Goal: Transaction & Acquisition: Purchase product/service

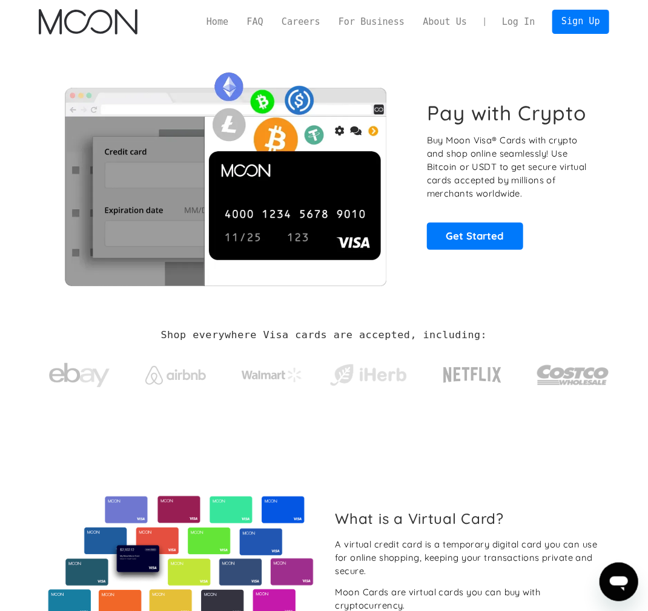
click at [531, 14] on link "Log In" at bounding box center [518, 22] width 51 height 24
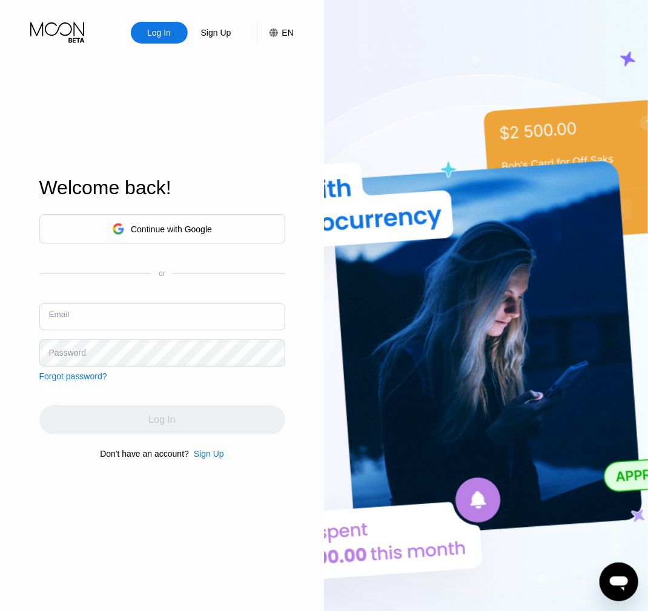
click at [82, 321] on input "text" at bounding box center [162, 316] width 246 height 27
type input "[PERSON_NAME][EMAIL_ADDRESS][DOMAIN_NAME]"
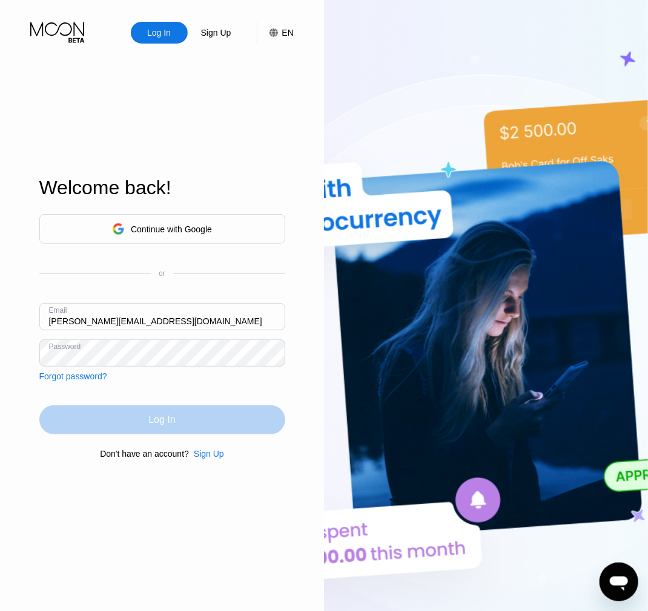
click at [168, 415] on div "Log In" at bounding box center [161, 420] width 27 height 12
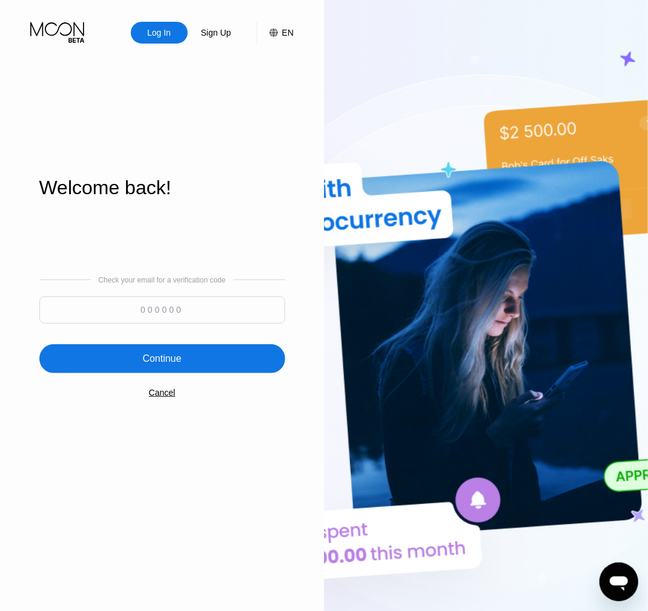
paste input "372465"
type input "372465"
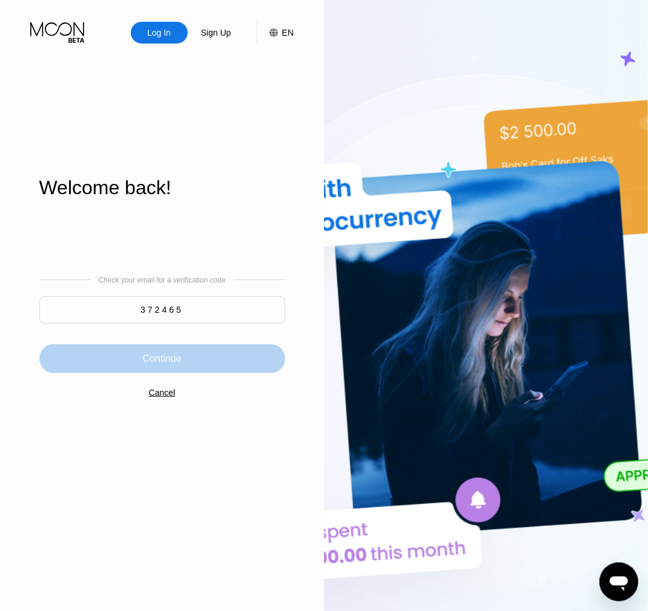
click at [130, 358] on div "Continue" at bounding box center [162, 358] width 246 height 29
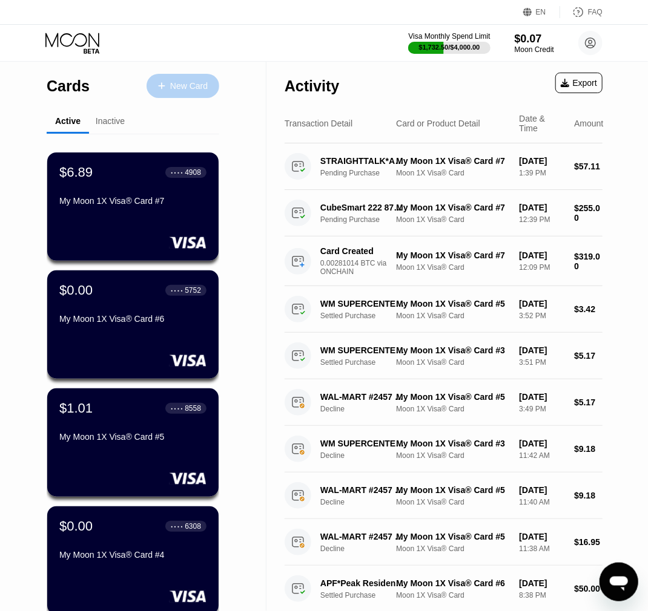
click at [211, 87] on div "New Card" at bounding box center [182, 86] width 73 height 24
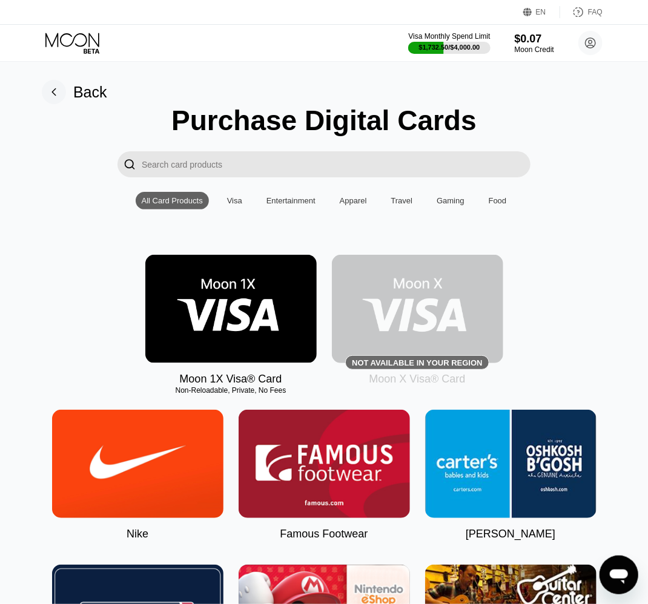
click at [189, 336] on img at bounding box center [230, 309] width 171 height 108
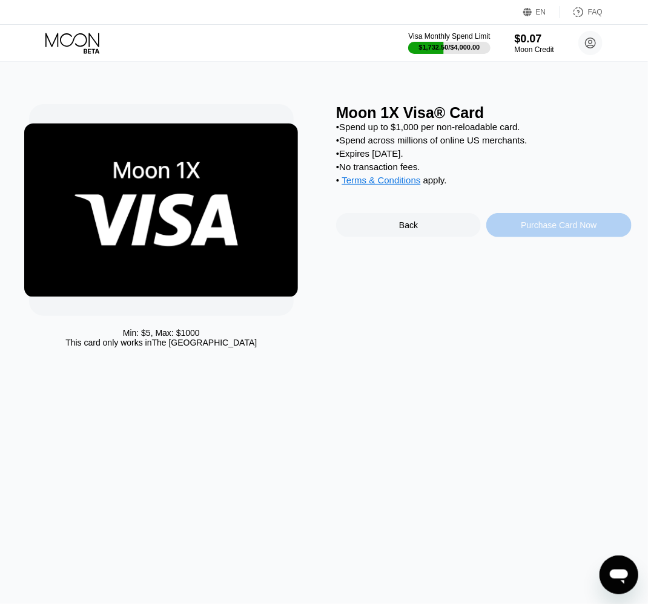
click at [526, 225] on div "Purchase Card Now" at bounding box center [559, 225] width 76 height 10
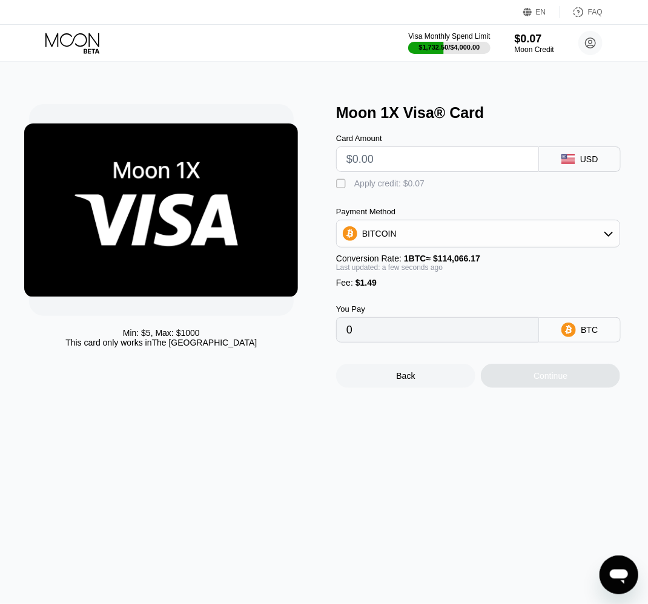
click at [438, 162] on input "text" at bounding box center [437, 159] width 182 height 24
type input "$7"
type input "0.00007444"
type input "$70"
type input "0.00062675"
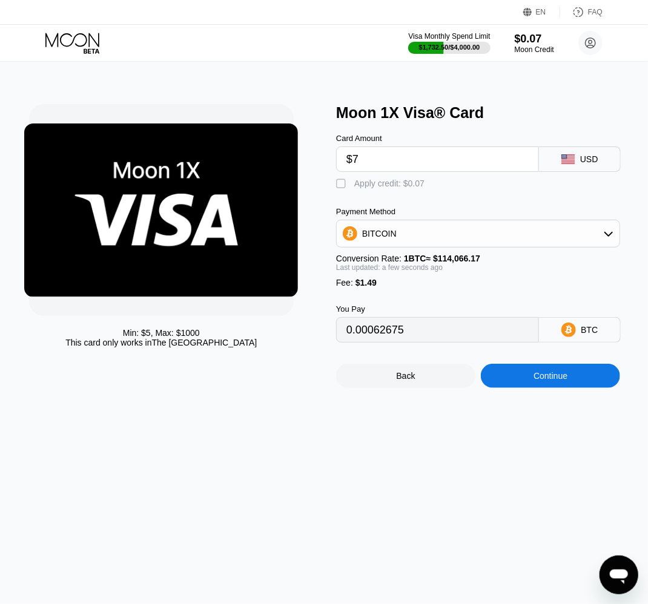
type input "$75"
type input "0.00067058"
type input "$7"
type input "0.00007444"
type input "$70"
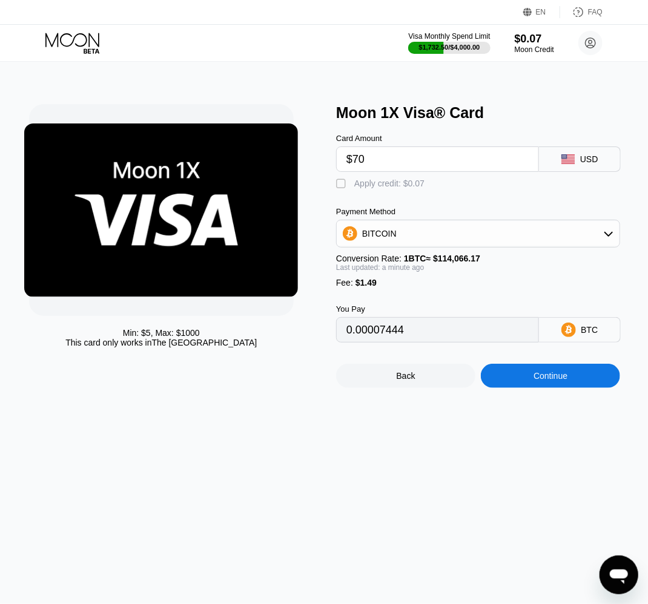
type input "0.00062675"
click at [526, 380] on div "Continue" at bounding box center [550, 376] width 139 height 24
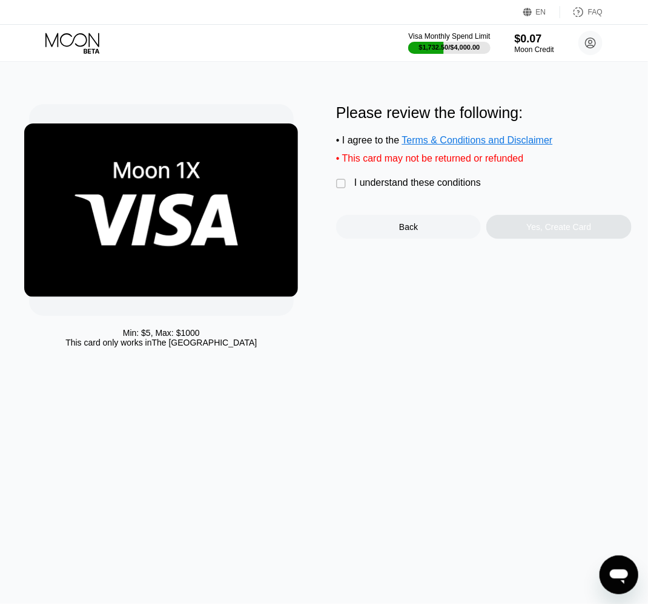
click at [404, 184] on div "I understand these conditions" at bounding box center [417, 182] width 127 height 11
click at [521, 228] on div "Yes, Create Card" at bounding box center [558, 227] width 145 height 24
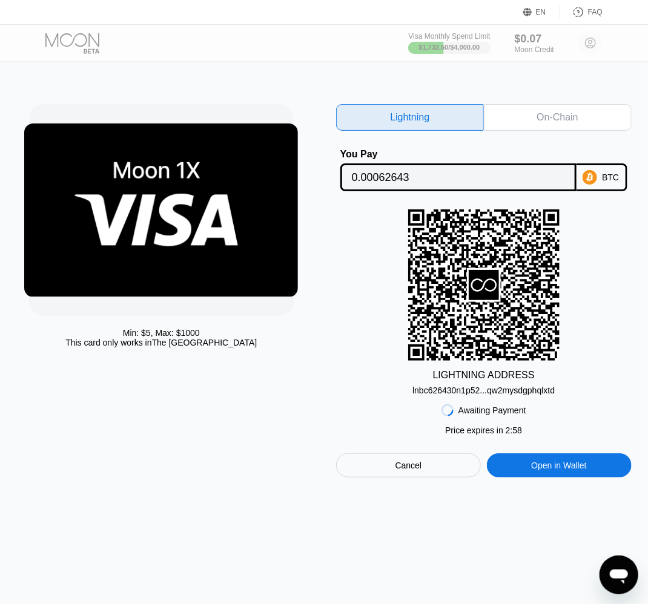
click at [559, 114] on div "On-Chain" at bounding box center [556, 117] width 41 height 12
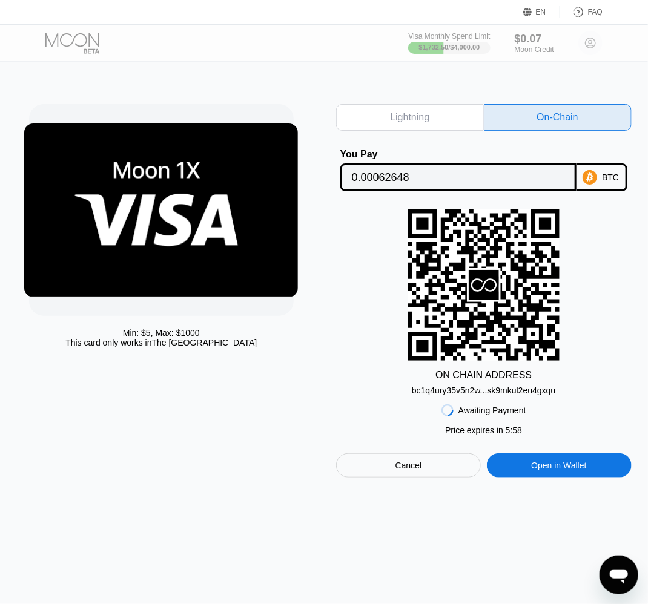
click at [487, 336] on rect at bounding box center [483, 284] width 151 height 151
click at [513, 397] on div "Awaiting Payment Price expires in 2 : 54 Price expires in 5 : 55 Cancel Open in…" at bounding box center [483, 436] width 295 height 82
click at [499, 386] on div "bc1q4ury35v5n2w...sk9mkul2eu4gxqu" at bounding box center [483, 391] width 143 height 10
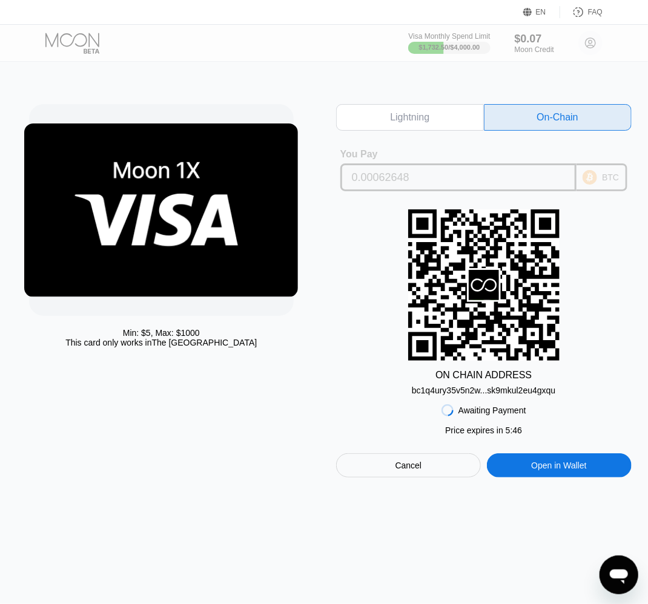
click at [557, 182] on input "0.00062648" at bounding box center [458, 177] width 213 height 24
